Goal: Communication & Community: Answer question/provide support

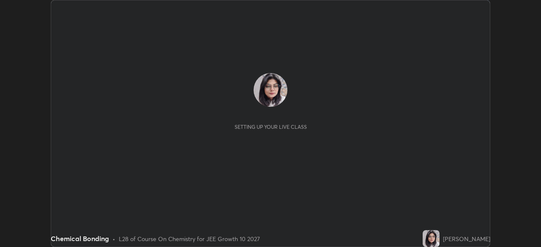
scroll to position [247, 541]
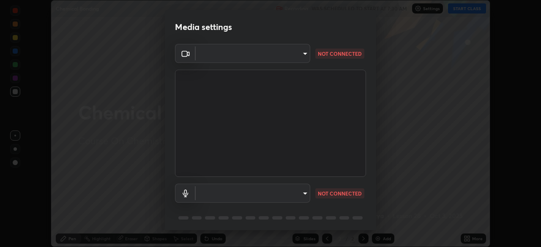
type input "b45de7ee0fa5affbd86f381d9850d11959442b20ac23425cf08cd12c60232317"
type input "default"
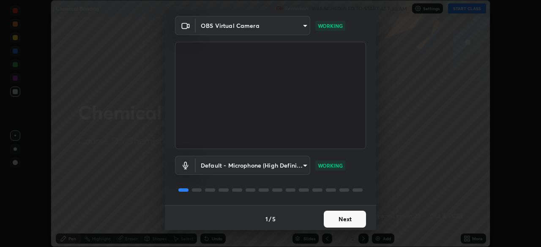
scroll to position [30, 0]
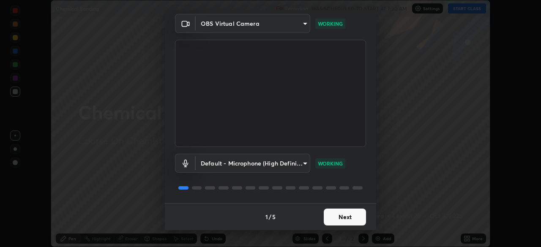
click at [339, 218] on button "Next" at bounding box center [345, 217] width 42 height 17
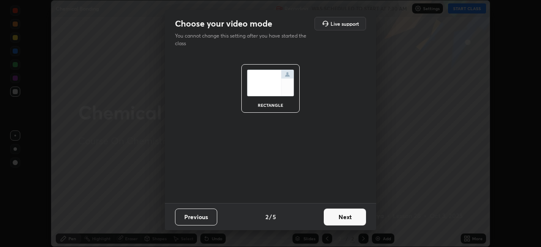
scroll to position [0, 0]
click at [347, 218] on button "Next" at bounding box center [345, 217] width 42 height 17
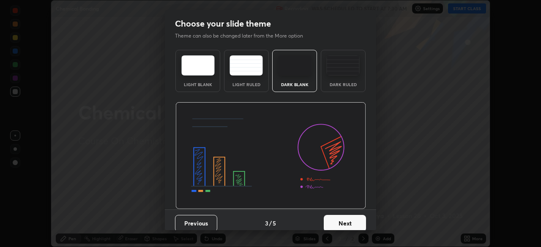
click at [344, 221] on button "Next" at bounding box center [345, 223] width 42 height 17
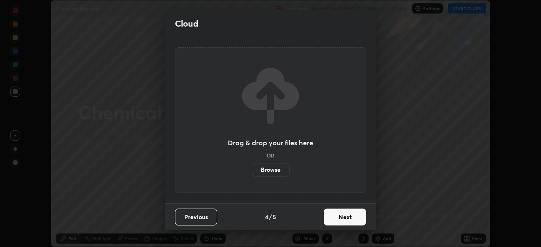
click at [340, 214] on button "Next" at bounding box center [345, 217] width 42 height 17
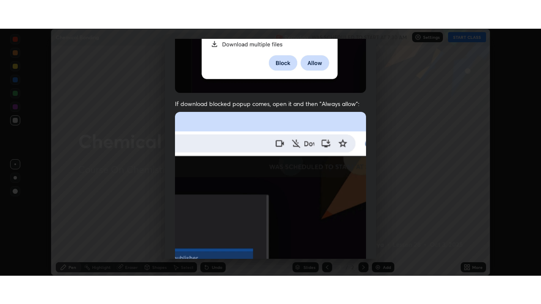
scroll to position [203, 0]
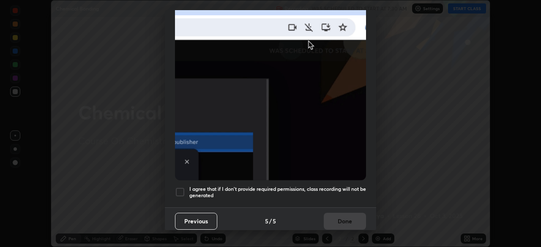
click at [183, 188] on div at bounding box center [180, 192] width 10 height 10
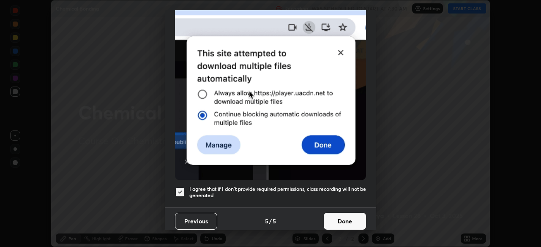
click at [331, 218] on button "Done" at bounding box center [345, 221] width 42 height 17
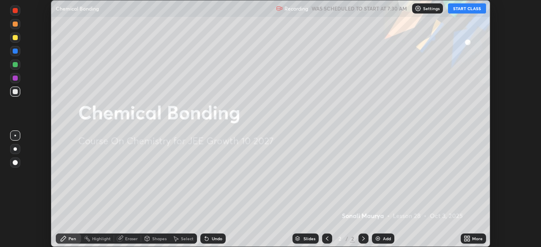
click at [474, 8] on button "START CLASS" at bounding box center [467, 8] width 38 height 10
click at [476, 239] on div "More" at bounding box center [477, 239] width 11 height 4
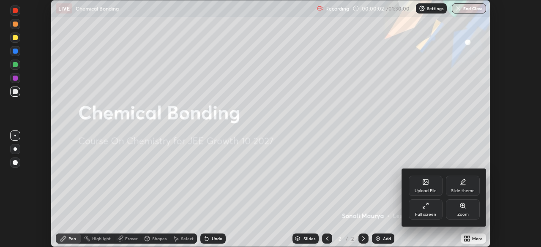
click at [429, 211] on div "Full screen" at bounding box center [426, 210] width 34 height 20
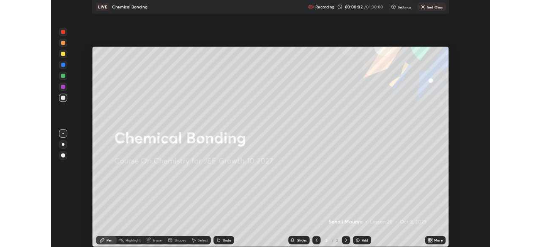
scroll to position [304, 541]
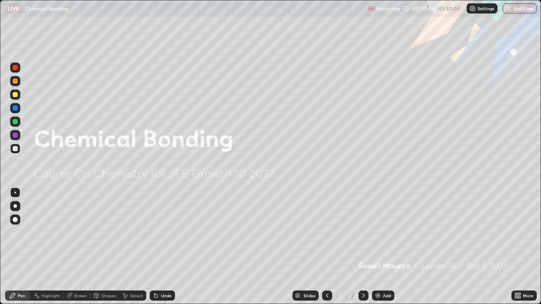
click at [378, 247] on img at bounding box center [378, 296] width 7 height 7
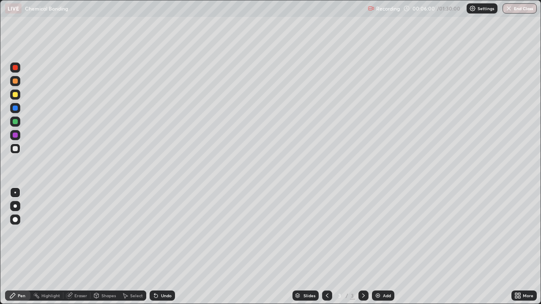
click at [380, 247] on img at bounding box center [378, 296] width 7 height 7
click at [378, 247] on img at bounding box center [378, 296] width 7 height 7
click at [82, 247] on div "Eraser" at bounding box center [80, 296] width 13 height 4
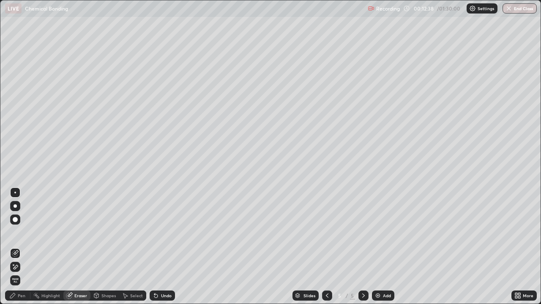
click at [26, 247] on div "Pen" at bounding box center [17, 296] width 25 height 10
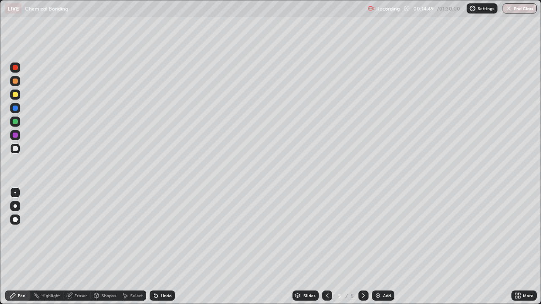
click at [378, 247] on img at bounding box center [378, 296] width 7 height 7
click at [16, 93] on div at bounding box center [15, 94] width 5 height 5
click at [16, 109] on div at bounding box center [15, 108] width 5 height 5
click at [377, 247] on img at bounding box center [378, 296] width 7 height 7
click at [14, 148] on div at bounding box center [15, 148] width 5 height 5
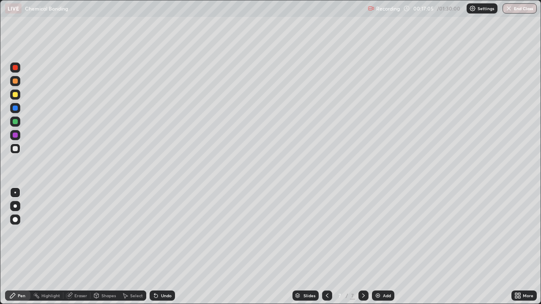
click at [82, 247] on div "Eraser" at bounding box center [80, 296] width 13 height 4
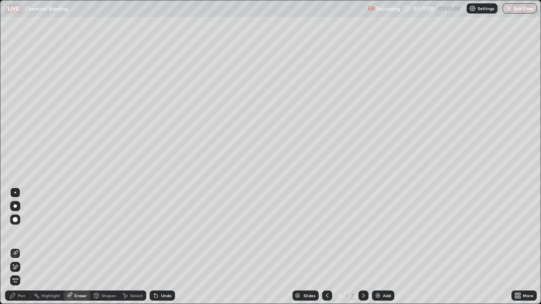
click at [27, 247] on div "Pen" at bounding box center [17, 296] width 25 height 10
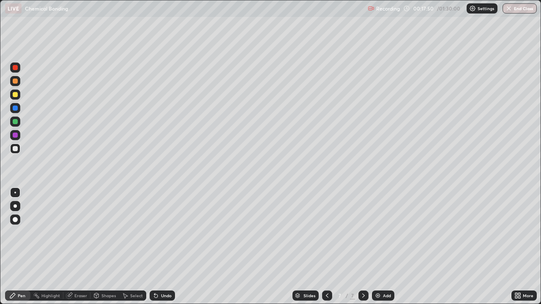
click at [16, 96] on div at bounding box center [15, 94] width 5 height 5
click at [16, 121] on div at bounding box center [15, 121] width 5 height 5
click at [17, 148] on div at bounding box center [15, 148] width 5 height 5
click at [16, 95] on div at bounding box center [15, 94] width 5 height 5
click at [17, 137] on div at bounding box center [15, 135] width 5 height 5
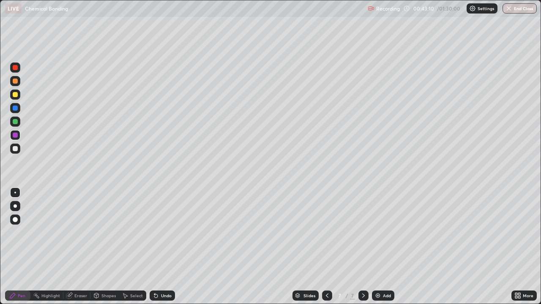
click at [376, 247] on img at bounding box center [378, 296] width 7 height 7
click at [76, 247] on div "Eraser" at bounding box center [80, 296] width 13 height 4
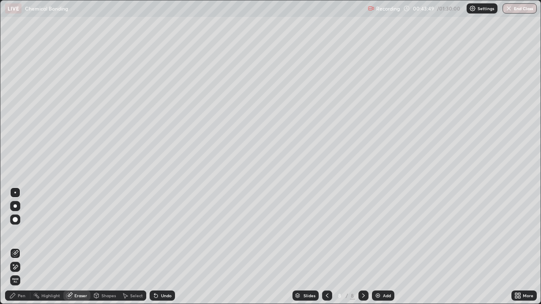
click at [24, 247] on div "Pen" at bounding box center [22, 296] width 8 height 4
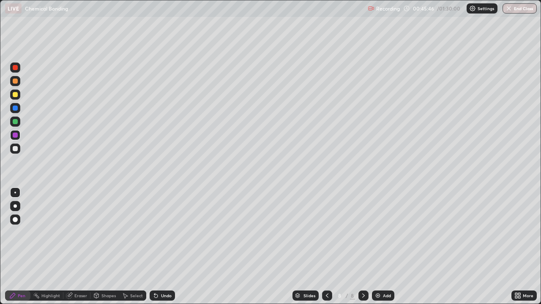
click at [17, 147] on div at bounding box center [15, 148] width 5 height 5
click at [16, 192] on div at bounding box center [15, 193] width 10 height 10
click at [75, 247] on div "Eraser" at bounding box center [80, 296] width 13 height 4
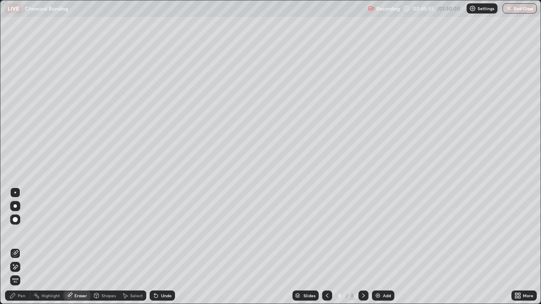
click at [22, 247] on div "Pen" at bounding box center [22, 296] width 8 height 4
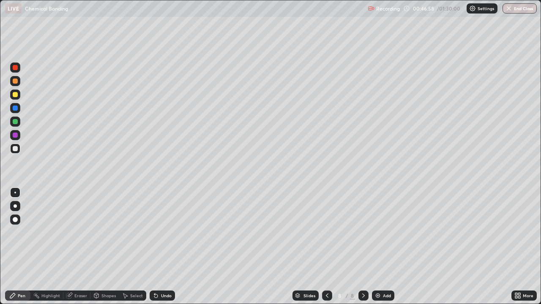
click at [70, 247] on icon at bounding box center [68, 295] width 5 height 5
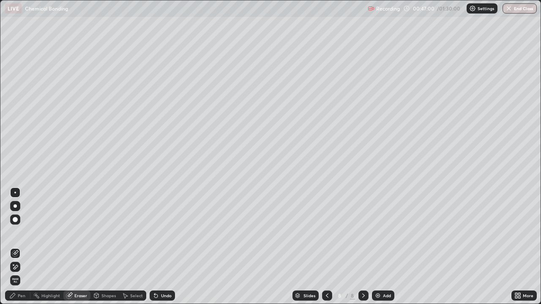
click at [20, 247] on div "Pen" at bounding box center [22, 296] width 8 height 4
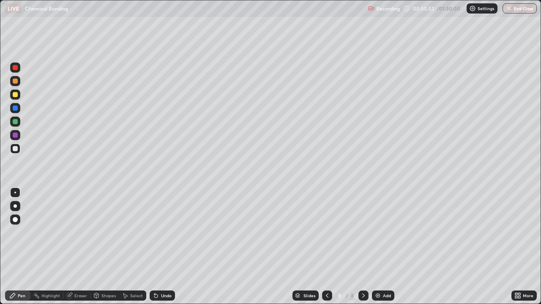
click at [17, 95] on div at bounding box center [15, 94] width 5 height 5
click at [377, 247] on img at bounding box center [378, 296] width 7 height 7
click at [74, 247] on div "Eraser" at bounding box center [80, 296] width 13 height 4
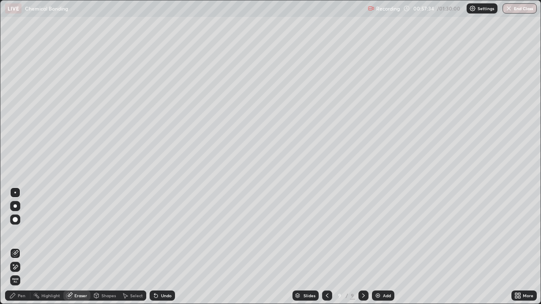
click at [18, 247] on div "Pen" at bounding box center [22, 296] width 8 height 4
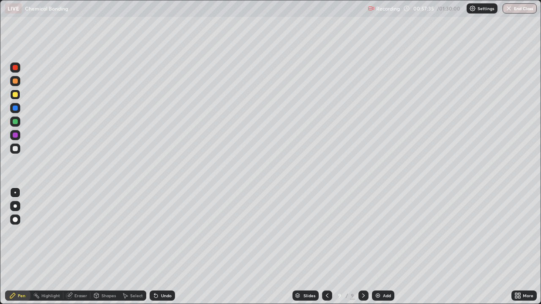
click at [15, 135] on div at bounding box center [15, 135] width 5 height 5
click at [365, 247] on icon at bounding box center [363, 296] width 7 height 7
click at [381, 247] on div "Add" at bounding box center [383, 296] width 22 height 10
click at [360, 247] on icon at bounding box center [363, 296] width 7 height 7
click at [379, 247] on img at bounding box center [378, 296] width 7 height 7
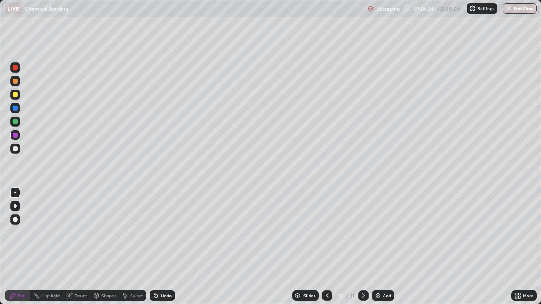
click at [377, 247] on img at bounding box center [378, 296] width 7 height 7
click at [383, 247] on div "Add" at bounding box center [387, 296] width 8 height 4
click at [17, 149] on div at bounding box center [15, 148] width 5 height 5
click at [79, 247] on div "Eraser" at bounding box center [80, 296] width 13 height 4
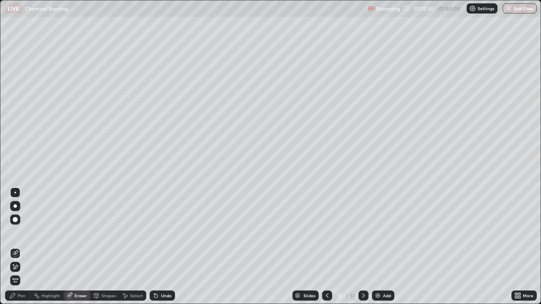
click at [107, 247] on div "Shapes" at bounding box center [108, 296] width 14 height 4
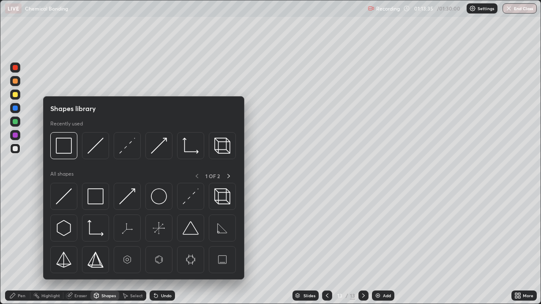
click at [133, 247] on div "Select" at bounding box center [132, 296] width 27 height 10
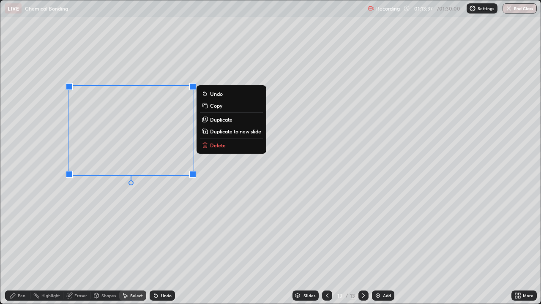
click at [215, 145] on p "Delete" at bounding box center [218, 145] width 16 height 7
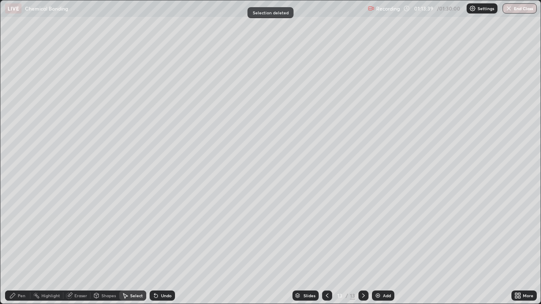
click at [25, 247] on div "Pen" at bounding box center [22, 296] width 8 height 4
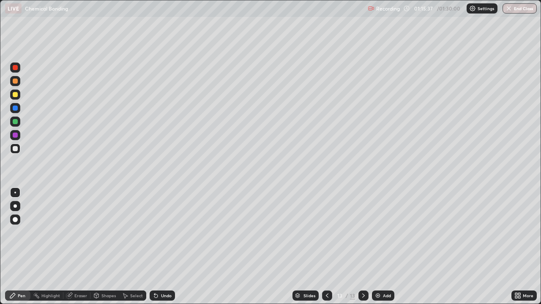
click at [363, 247] on div at bounding box center [364, 295] width 10 height 17
click at [514, 12] on button "End Class" at bounding box center [520, 8] width 34 height 10
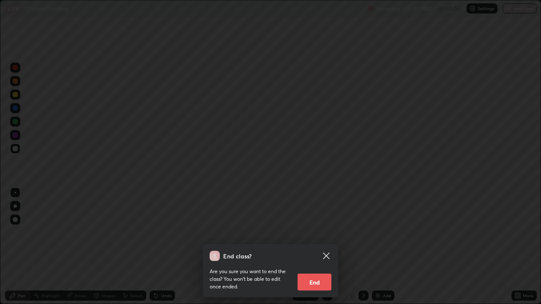
click at [520, 11] on div "End class? Are you sure you want to end the class? You won’t be able to edit on…" at bounding box center [270, 152] width 541 height 304
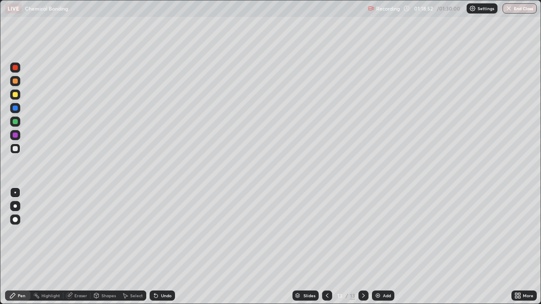
click at [515, 11] on button "End Class" at bounding box center [520, 8] width 34 height 10
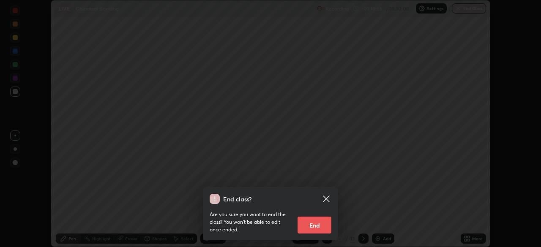
scroll to position [42031, 41737]
click at [319, 224] on button "End" at bounding box center [315, 225] width 34 height 17
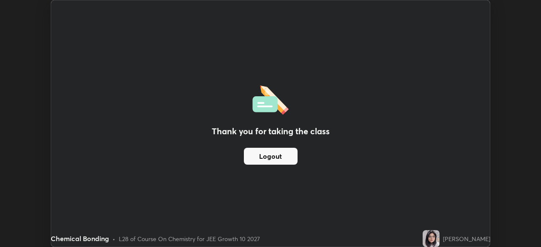
click at [284, 156] on button "Logout" at bounding box center [271, 156] width 54 height 17
